Goal: Information Seeking & Learning: Check status

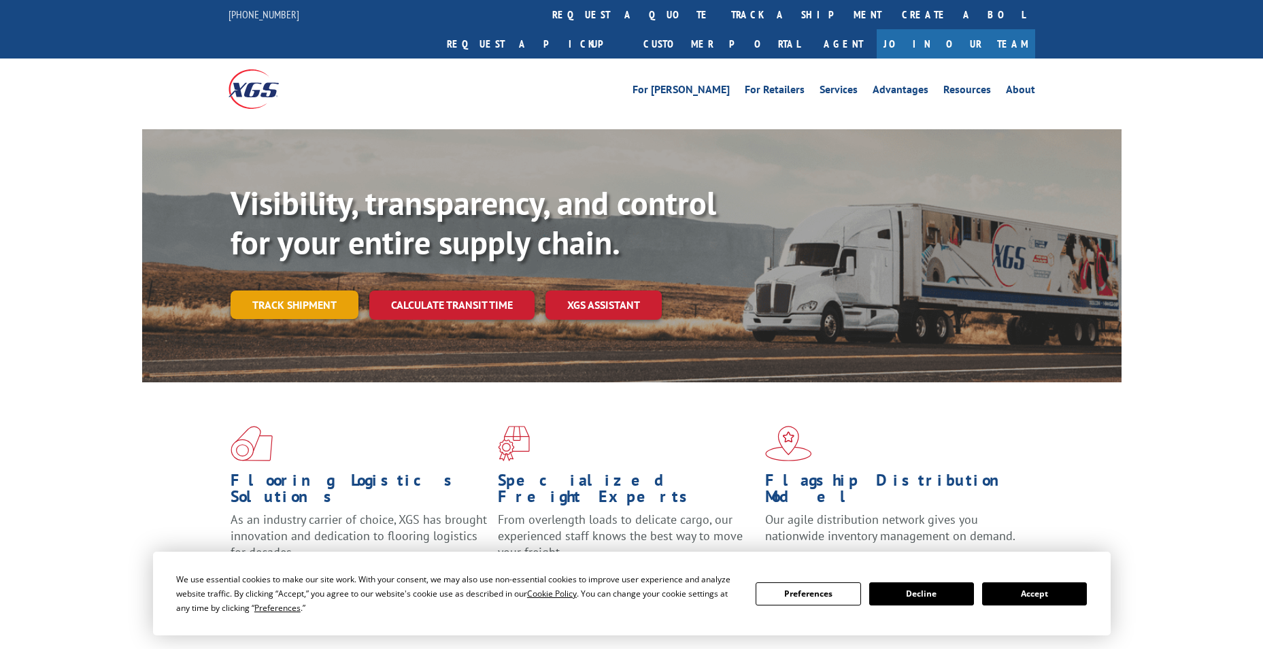
click at [314, 290] on link "Track shipment" at bounding box center [295, 304] width 128 height 29
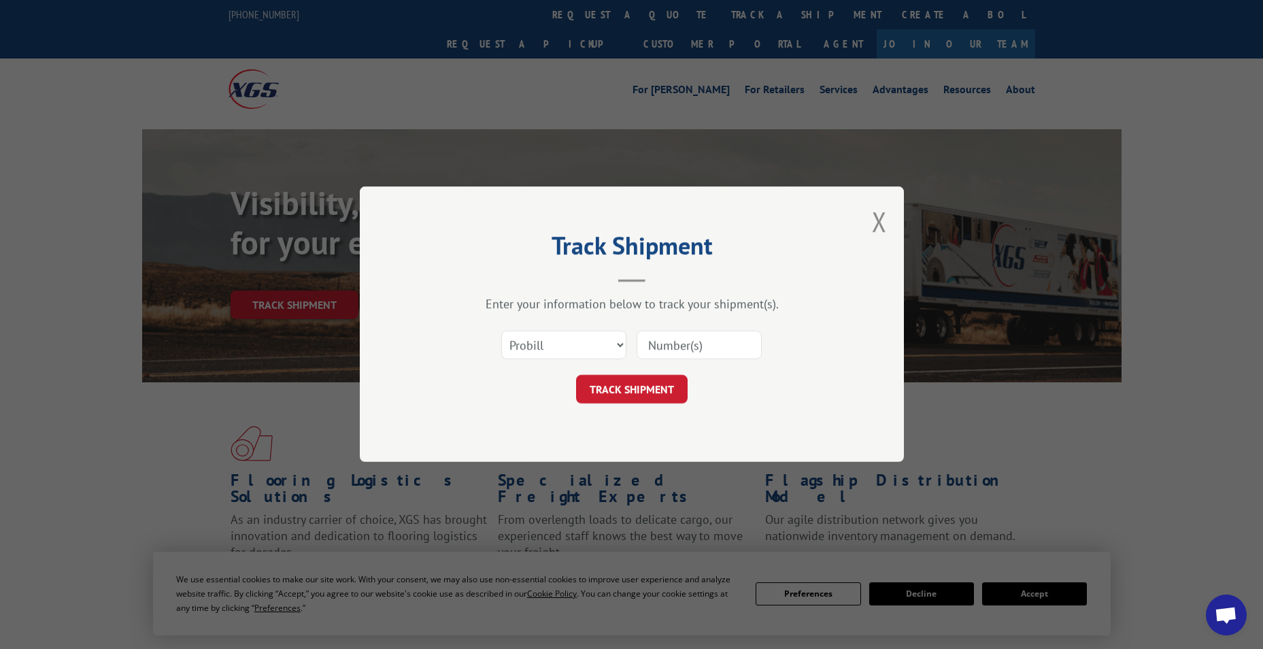
click at [725, 342] on input at bounding box center [699, 345] width 125 height 29
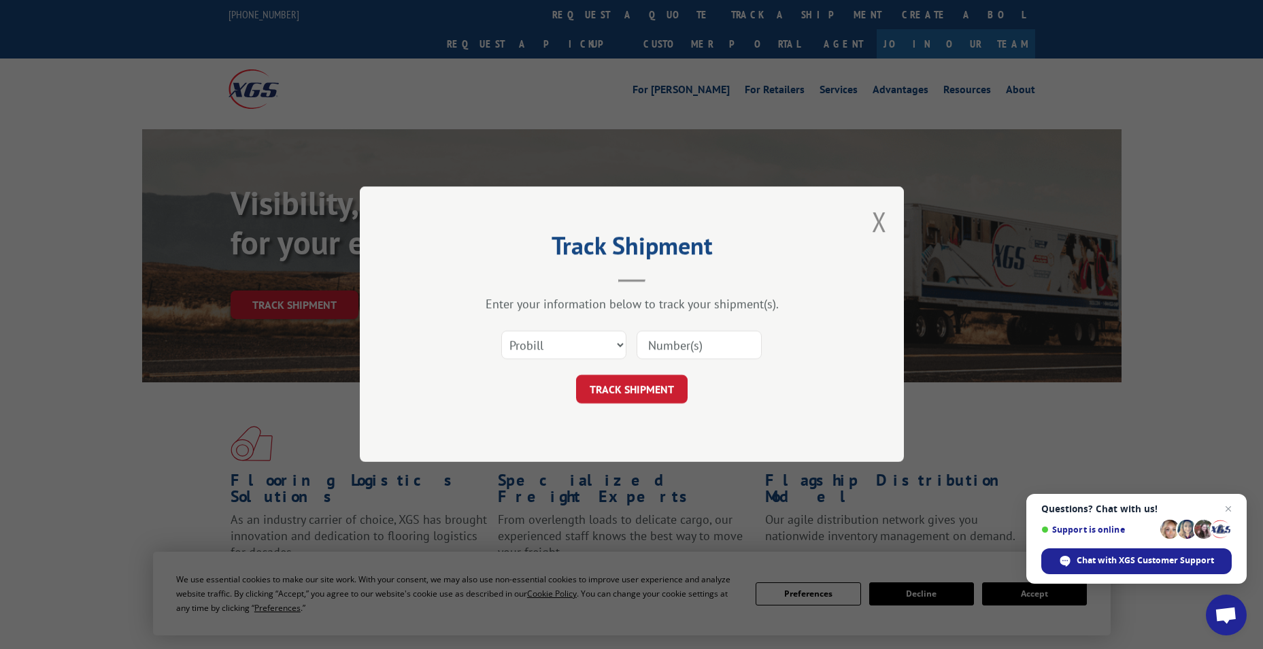
click at [703, 348] on input at bounding box center [699, 345] width 125 height 29
paste input "17604726"
type input "17604726"
click at [670, 399] on button "TRACK SHIPMENT" at bounding box center [632, 390] width 112 height 29
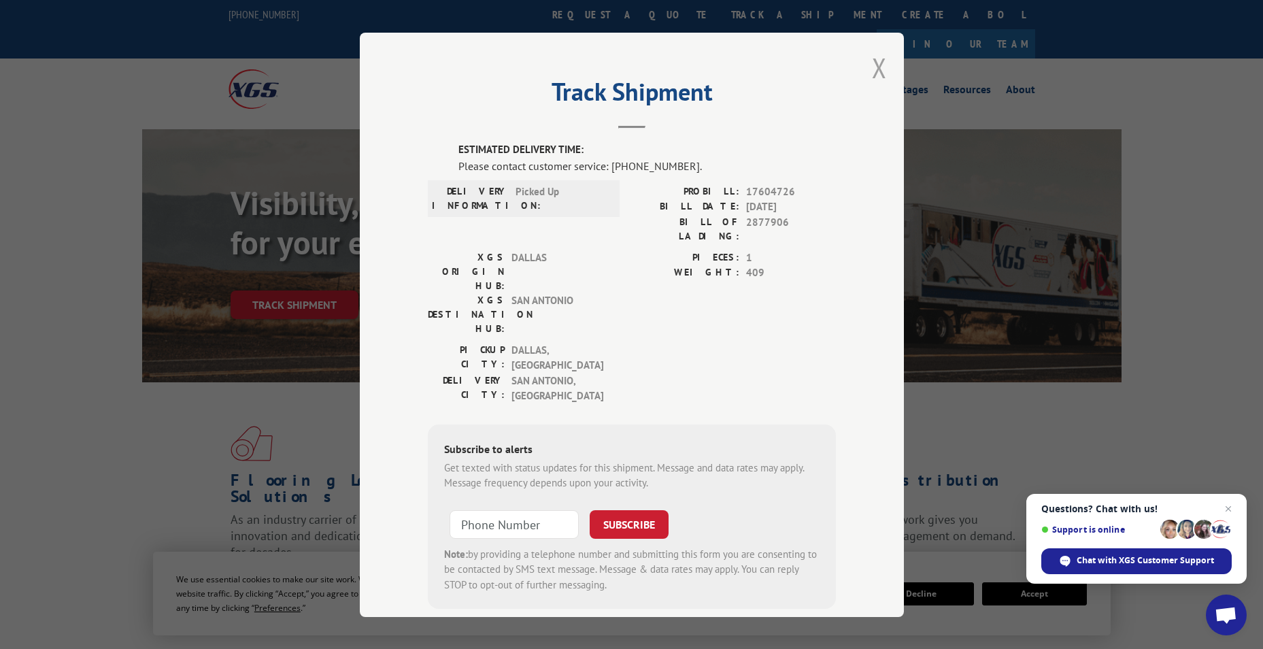
click at [874, 70] on button "Close modal" at bounding box center [879, 68] width 15 height 36
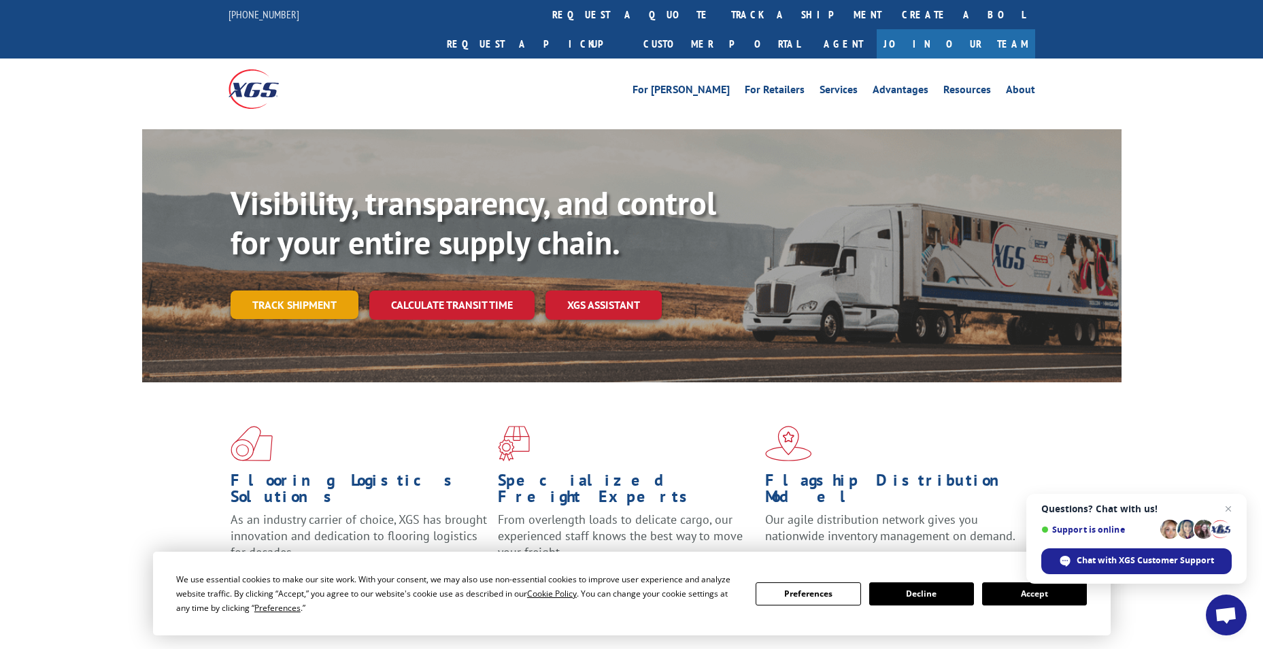
click at [321, 290] on link "Track shipment" at bounding box center [295, 304] width 128 height 29
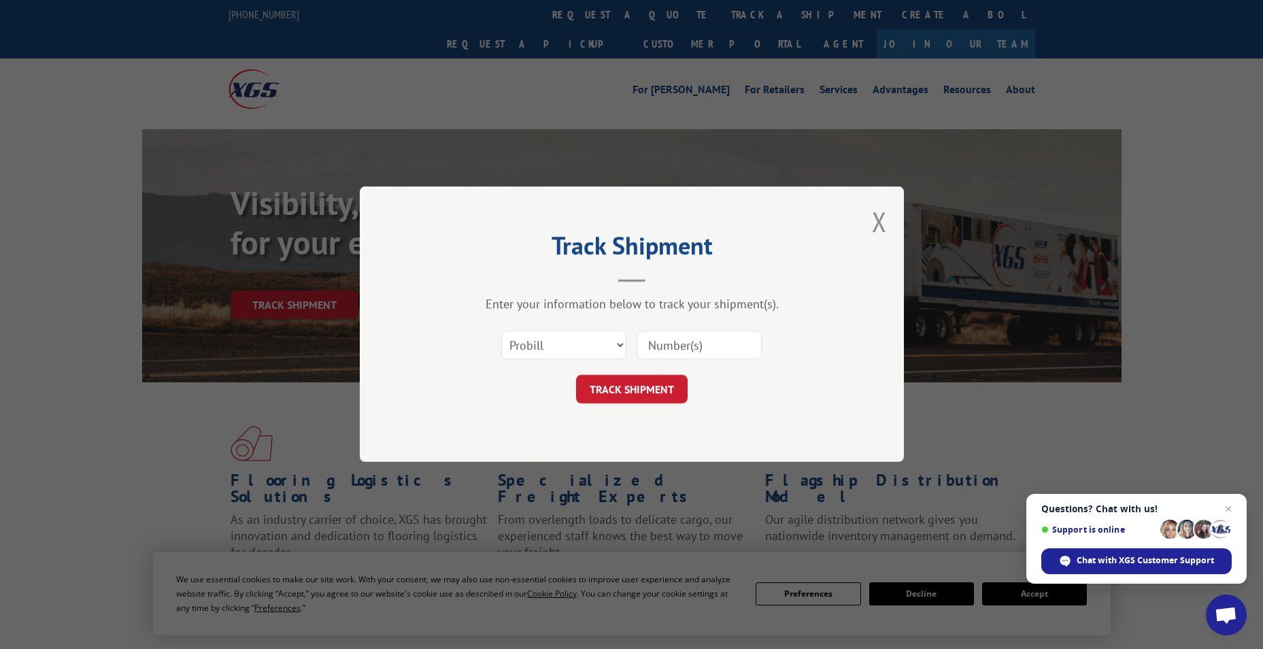
click at [682, 339] on input at bounding box center [699, 345] width 125 height 29
paste input "17604726"
type input "17604726"
click button "TRACK SHIPMENT" at bounding box center [632, 390] width 112 height 29
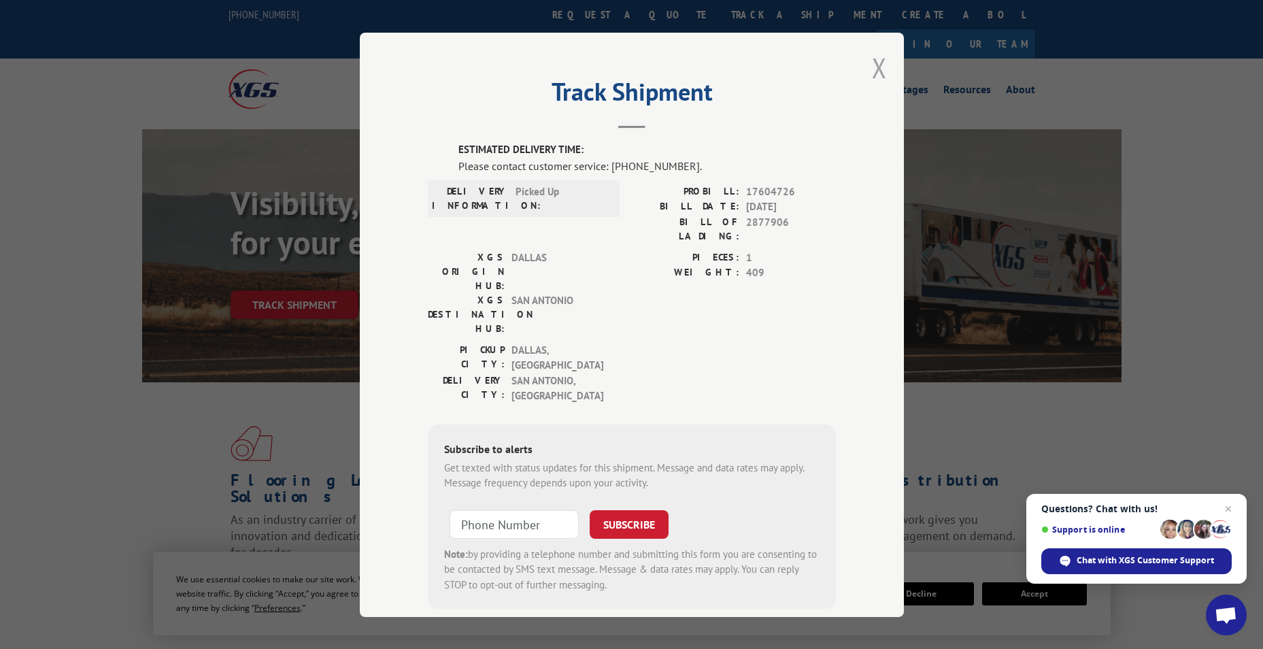
click at [872, 68] on button "Close modal" at bounding box center [879, 68] width 15 height 36
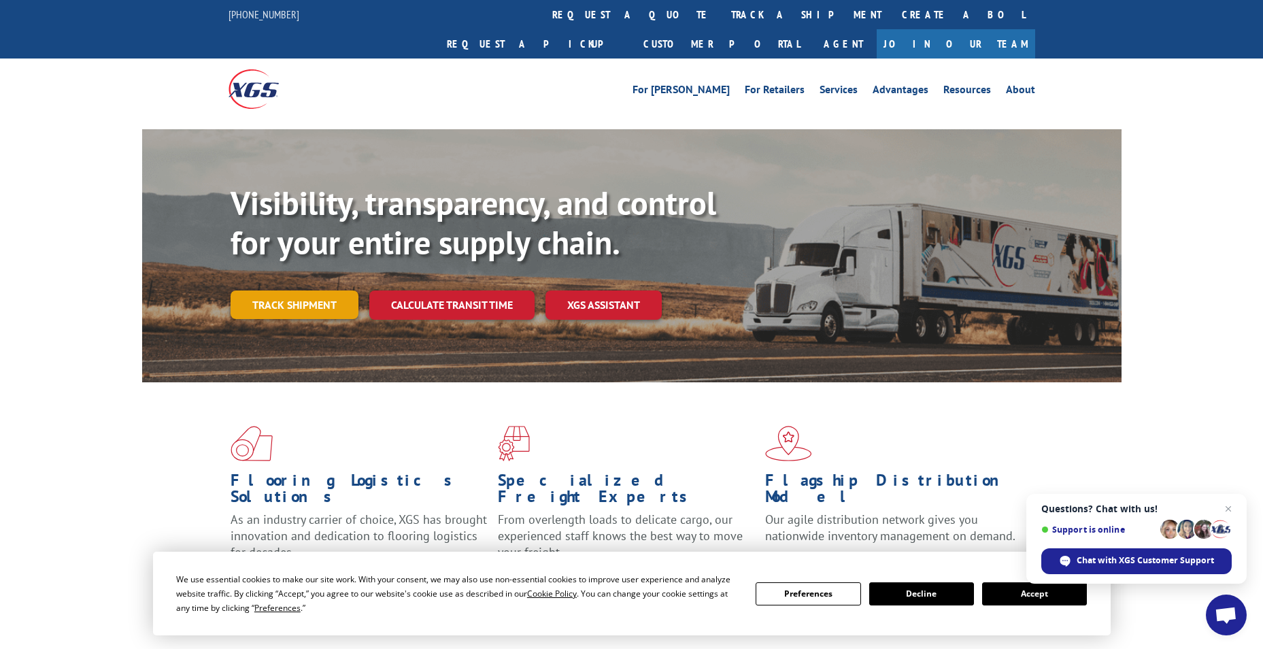
click at [325, 290] on link "Track shipment" at bounding box center [295, 304] width 128 height 29
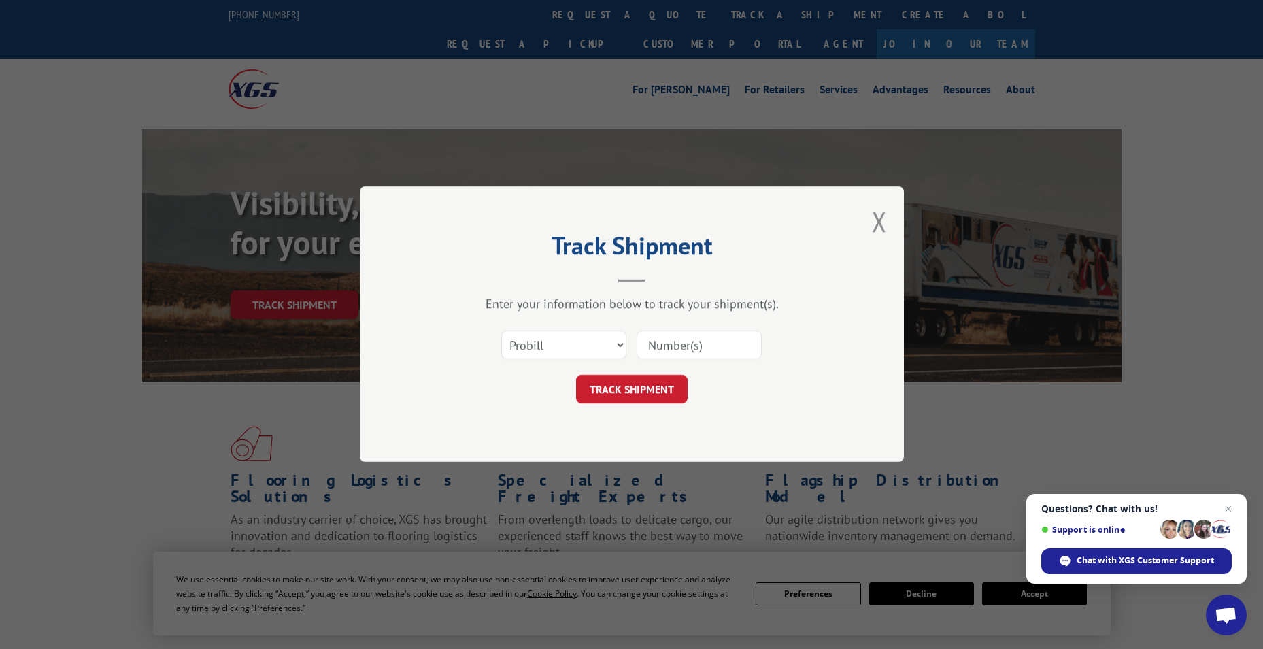
click at [669, 333] on input at bounding box center [699, 345] width 125 height 29
paste input "17604726"
type input "17604726"
click at [648, 359] on div "17604726" at bounding box center [699, 345] width 125 height 31
click at [650, 388] on button "TRACK SHIPMENT" at bounding box center [632, 390] width 112 height 29
